Goal: Information Seeking & Learning: Learn about a topic

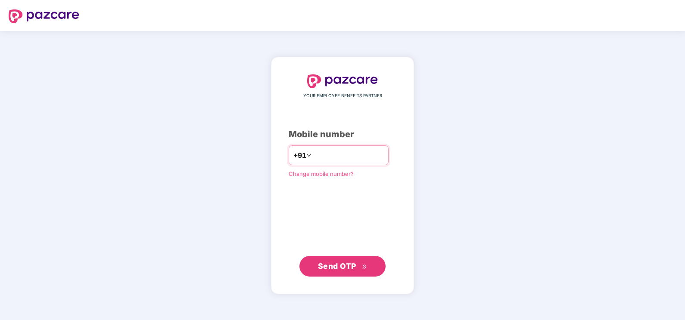
click at [331, 153] on input "number" at bounding box center [348, 156] width 71 height 14
click at [327, 261] on span "Send OTP" at bounding box center [343, 266] width 50 height 12
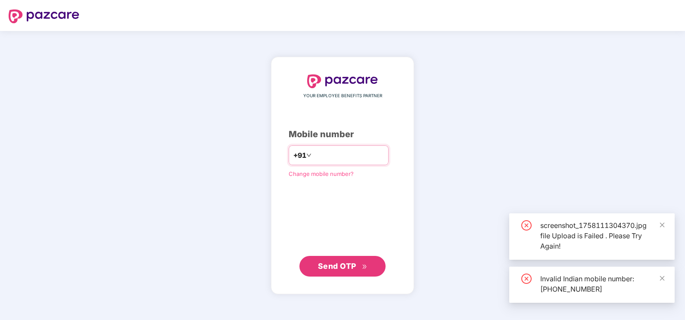
drag, startPoint x: 307, startPoint y: 156, endPoint x: 318, endPoint y: 168, distance: 16.2
click at [313, 156] on input "**********" at bounding box center [348, 156] width 71 height 14
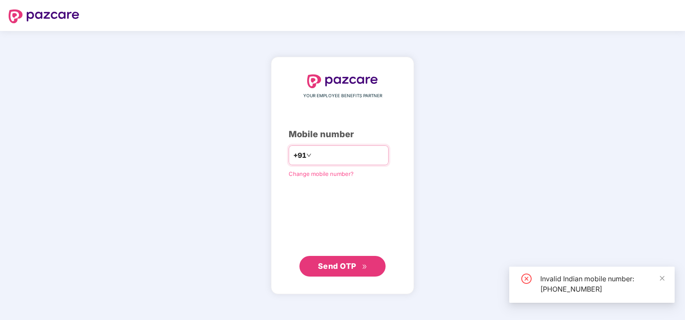
type input "**********"
click at [345, 264] on span "Send OTP" at bounding box center [337, 266] width 38 height 9
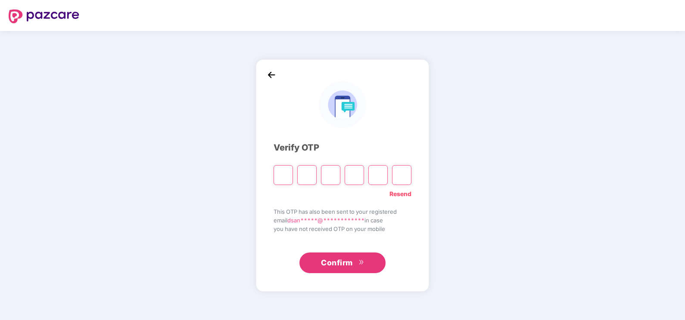
type input "*"
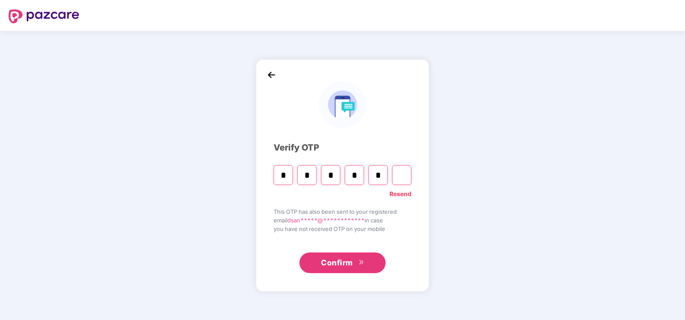
type input "*"
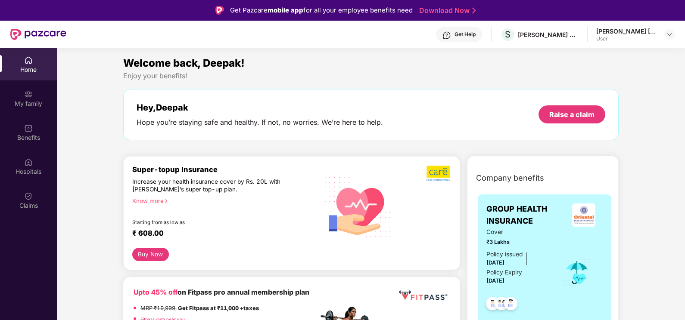
click at [636, 37] on div "User" at bounding box center [626, 38] width 60 height 7
click at [667, 34] on img at bounding box center [669, 34] width 7 height 7
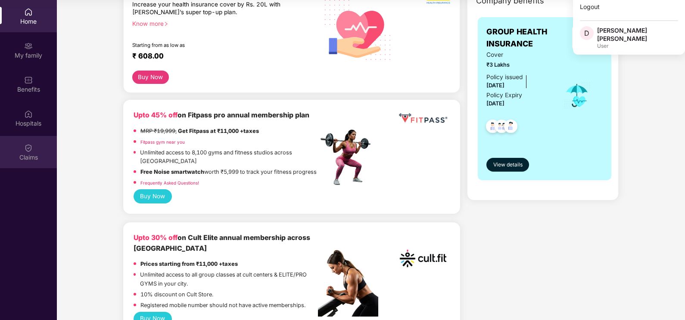
scroll to position [172, 0]
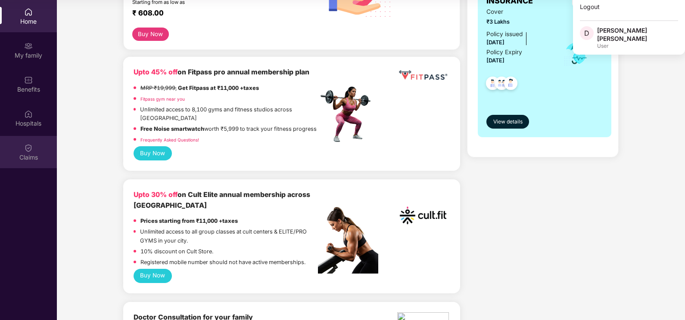
click at [31, 144] on img at bounding box center [28, 148] width 9 height 9
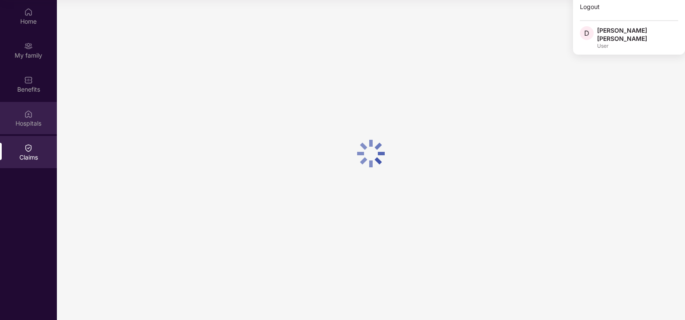
scroll to position [0, 0]
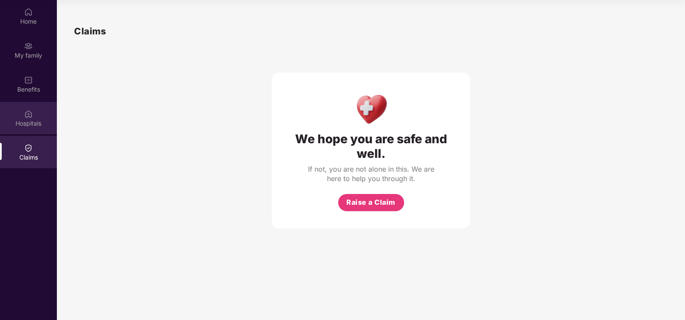
click at [32, 120] on div "Hospitals" at bounding box center [28, 123] width 57 height 9
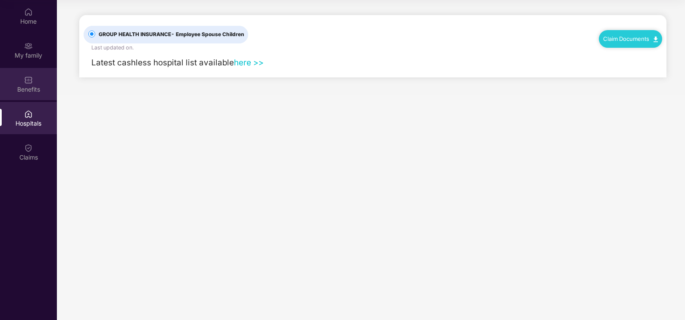
click at [30, 84] on img at bounding box center [28, 80] width 9 height 9
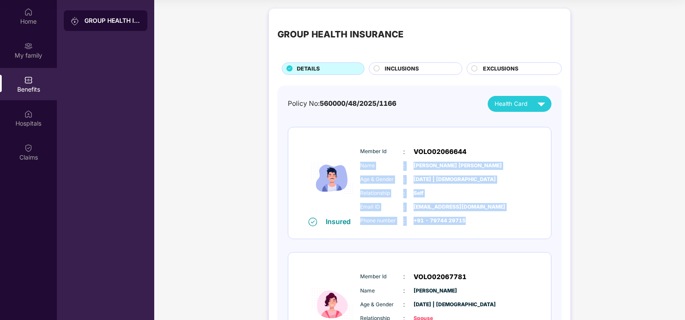
drag, startPoint x: 682, startPoint y: 137, endPoint x: 678, endPoint y: 227, distance: 90.1
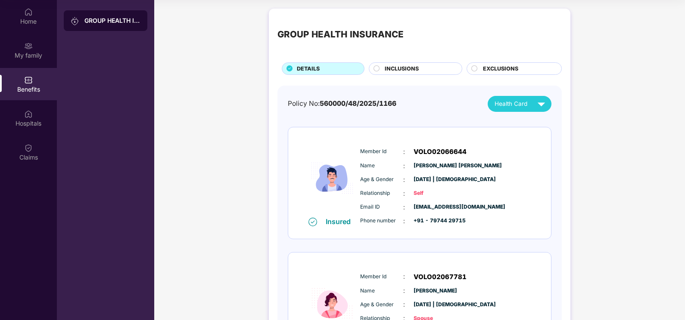
drag, startPoint x: 678, startPoint y: 227, endPoint x: 571, endPoint y: 257, distance: 111.3
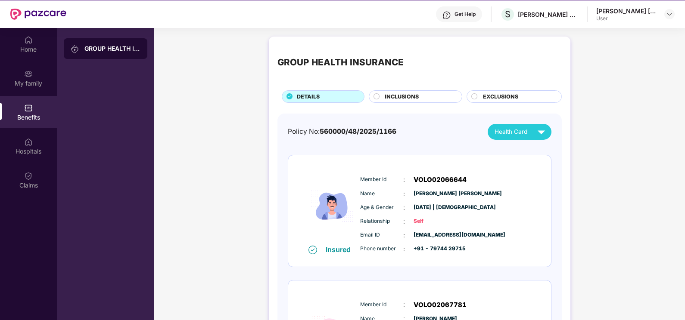
scroll to position [5, 0]
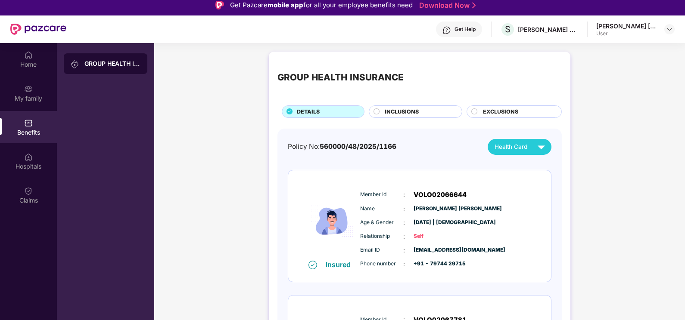
click at [511, 143] on span "Health Card" at bounding box center [510, 147] width 33 height 9
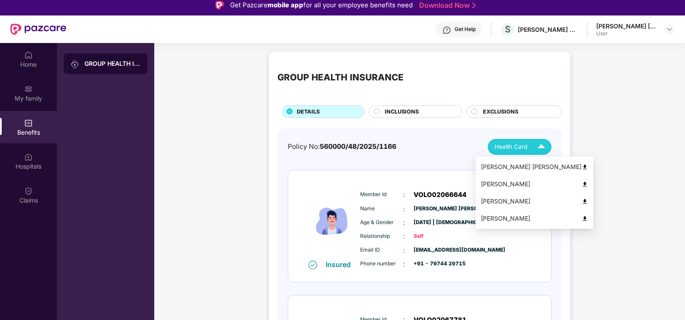
click at [513, 219] on div "[PERSON_NAME]" at bounding box center [534, 218] width 107 height 9
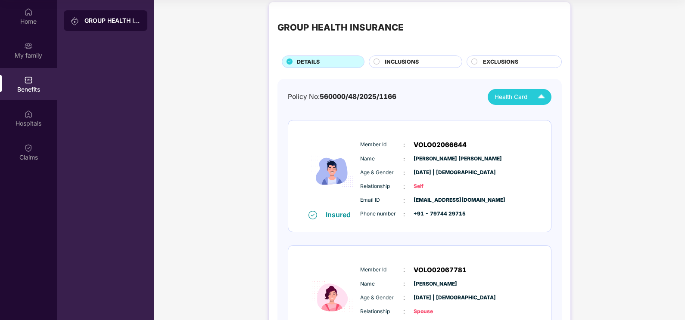
scroll to position [0, 0]
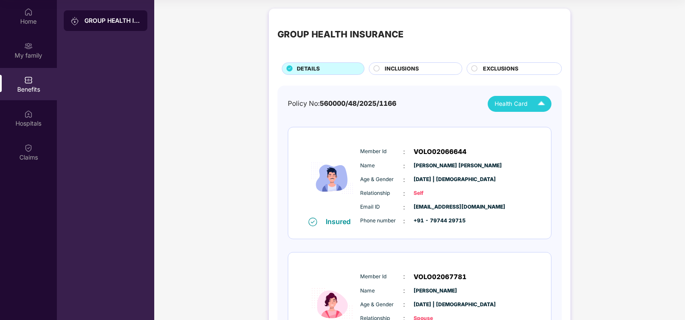
click at [417, 71] on span "INCLUSIONS" at bounding box center [401, 69] width 34 height 9
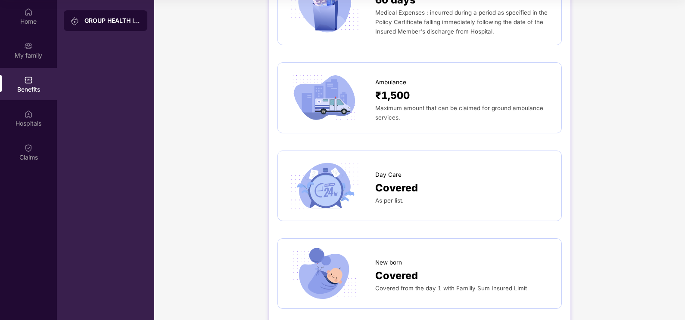
scroll to position [616, 0]
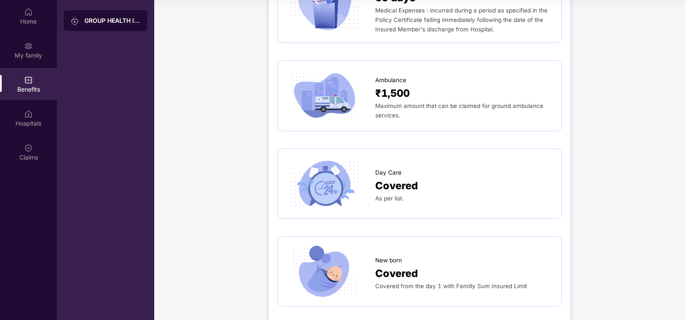
click at [403, 178] on span "Covered" at bounding box center [396, 186] width 43 height 16
click at [400, 178] on span "Covered" at bounding box center [396, 186] width 43 height 16
click at [403, 266] on span "Covered" at bounding box center [396, 274] width 43 height 16
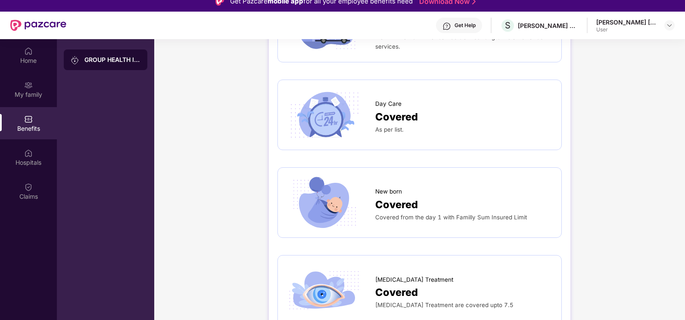
scroll to position [694, 0]
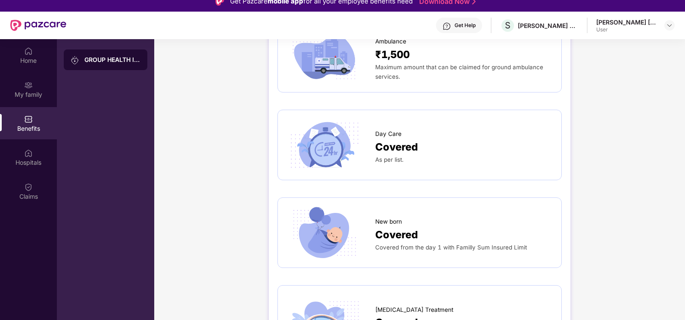
click at [395, 143] on span "Covered" at bounding box center [396, 147] width 43 height 16
click at [400, 125] on div "Day Care" at bounding box center [463, 131] width 177 height 13
click at [395, 139] on span "Covered" at bounding box center [396, 147] width 43 height 16
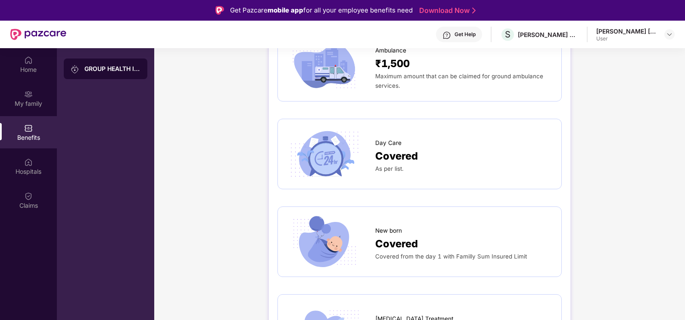
drag, startPoint x: 683, startPoint y: 219, endPoint x: 687, endPoint y: 209, distance: 10.9
click at [684, 209] on html "Get Pazcare mobile app for all your employee benefits need Download Now Get Hel…" at bounding box center [342, 160] width 685 height 320
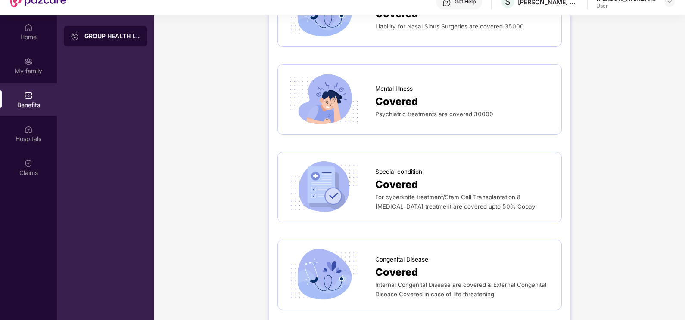
scroll to position [48, 0]
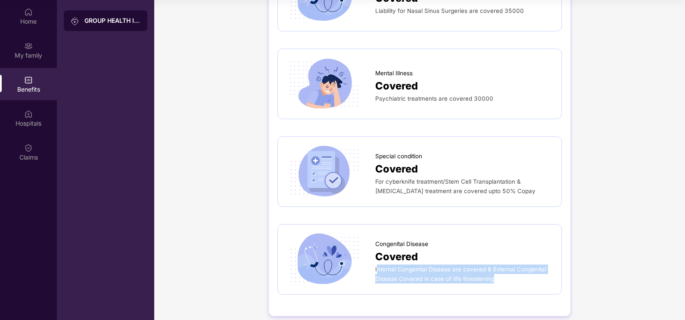
drag, startPoint x: 376, startPoint y: 260, endPoint x: 496, endPoint y: 272, distance: 119.8
click at [496, 272] on div "Internal Congenital Disease are covered & External Congenital Disease Covered i…" at bounding box center [463, 274] width 177 height 19
click at [388, 265] on div "Internal Congenital Disease are covered & External Congenital Disease Covered i…" at bounding box center [463, 274] width 177 height 19
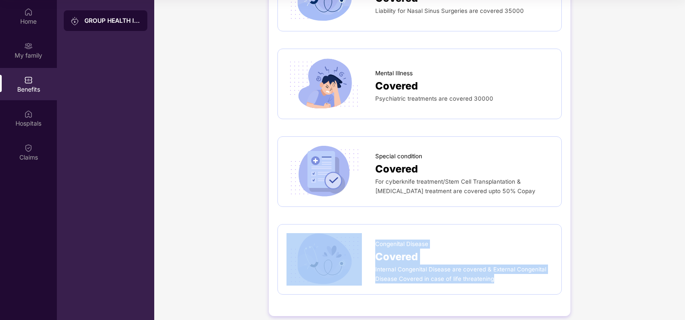
drag, startPoint x: 374, startPoint y: 259, endPoint x: 500, endPoint y: 279, distance: 127.8
click at [500, 279] on div "Congenital Disease Covered Internal Congenital Disease are covered & External C…" at bounding box center [419, 259] width 284 height 71
copy div "Congenital Disease Covered Internal Congenital Disease are covered & External C…"
click at [26, 118] on img at bounding box center [28, 114] width 9 height 9
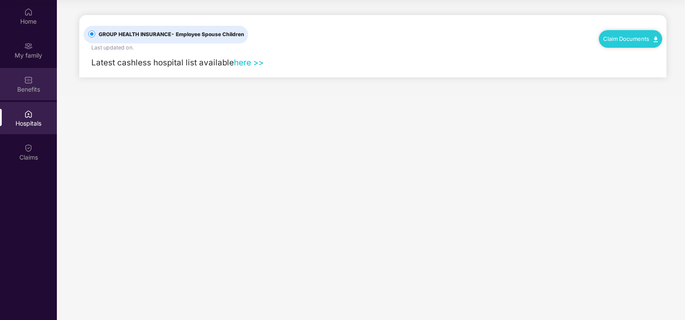
click at [28, 75] on div at bounding box center [28, 79] width 9 height 9
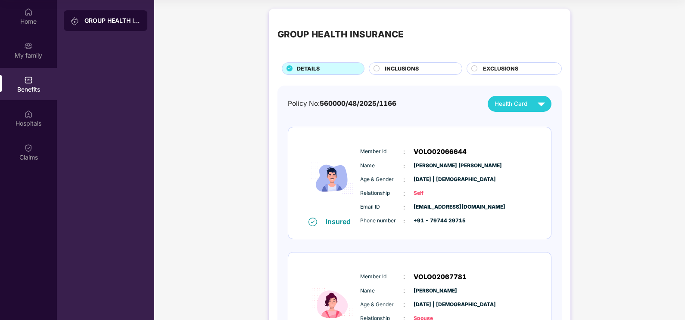
click at [423, 63] on div "INCLUSIONS" at bounding box center [416, 68] width 94 height 12
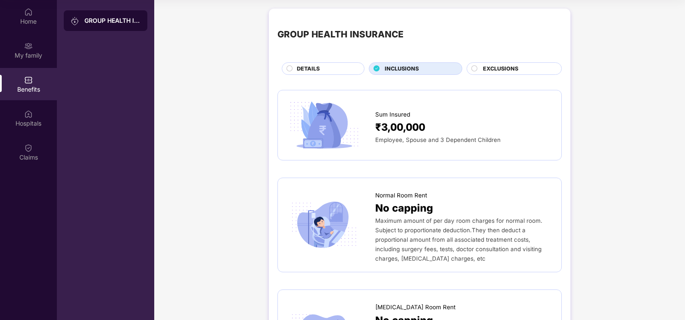
click at [537, 73] on div "EXCLUSIONS" at bounding box center [517, 70] width 78 height 10
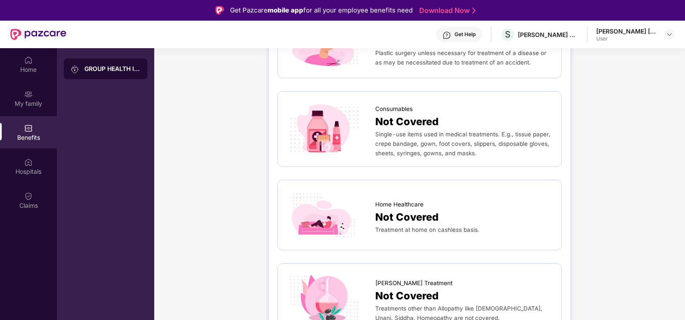
scroll to position [436, 0]
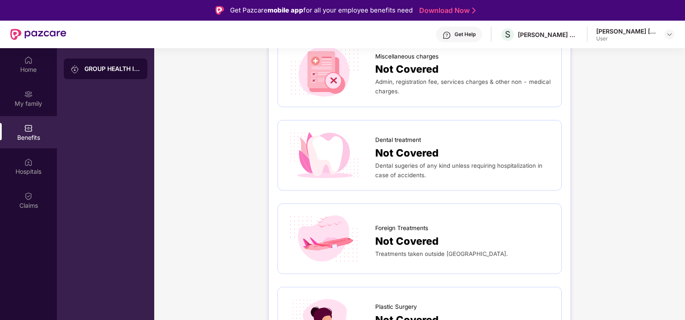
click at [684, 37] on header "Get Help S [PERSON_NAME] CONSULTANTS P LTD [PERSON_NAME] [PERSON_NAME] User" at bounding box center [342, 35] width 685 height 28
click at [446, 63] on div "Not Covered" at bounding box center [463, 69] width 177 height 16
click at [28, 142] on div "Benefits" at bounding box center [28, 137] width 57 height 9
click at [28, 89] on div at bounding box center [28, 93] width 9 height 9
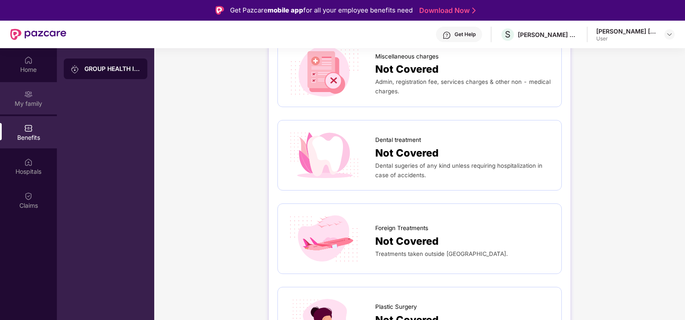
scroll to position [0, 0]
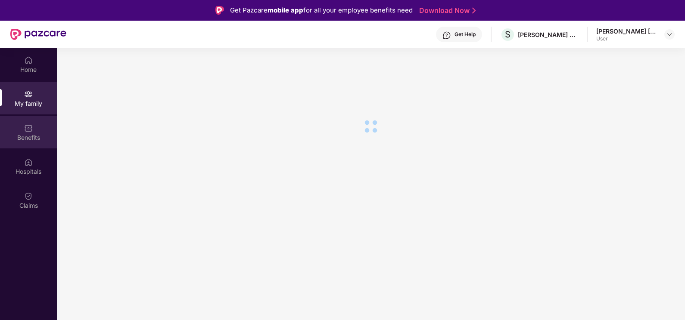
click at [35, 137] on div "Benefits" at bounding box center [28, 137] width 57 height 9
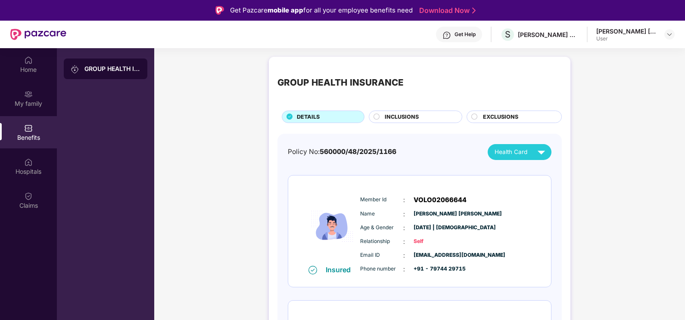
click at [411, 119] on span "INCLUSIONS" at bounding box center [401, 117] width 34 height 9
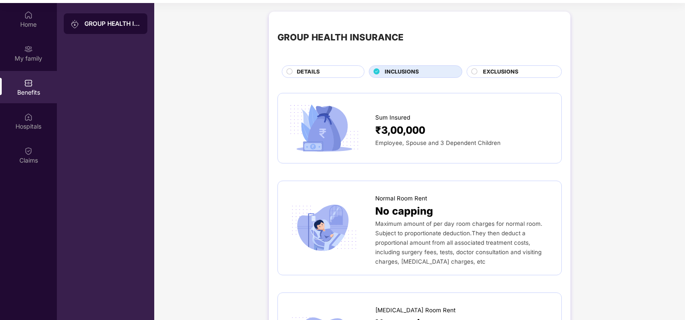
scroll to position [48, 0]
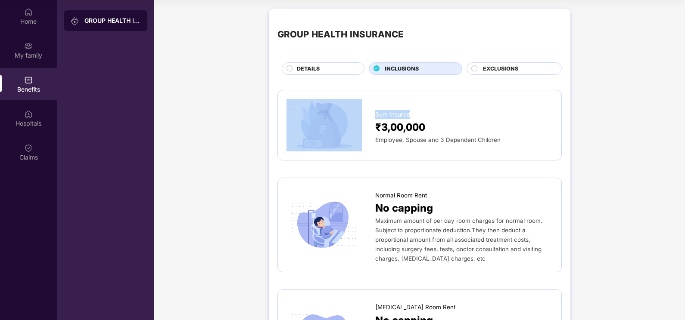
drag, startPoint x: 683, startPoint y: 67, endPoint x: 682, endPoint y: 81, distance: 13.8
drag, startPoint x: 682, startPoint y: 81, endPoint x: 675, endPoint y: 101, distance: 21.9
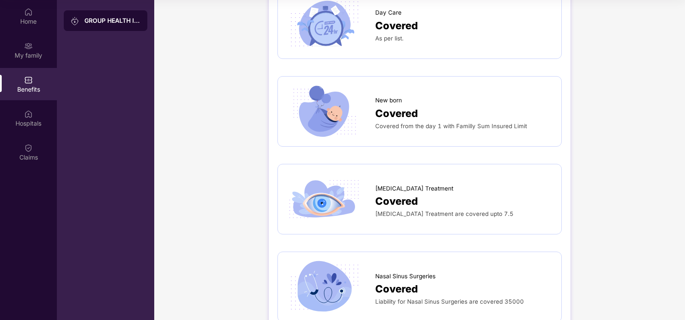
scroll to position [729, 0]
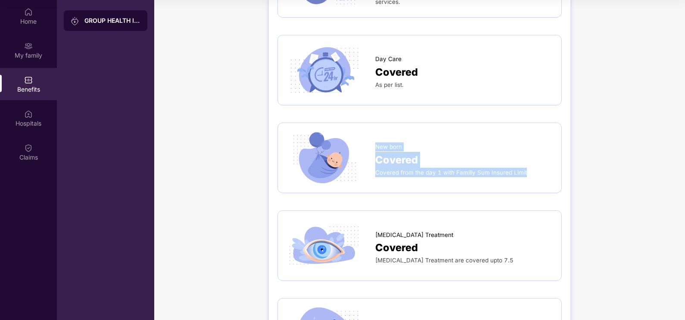
drag, startPoint x: 375, startPoint y: 136, endPoint x: 530, endPoint y: 164, distance: 157.6
click at [530, 164] on div "New born Covered Covered from the day 1 with Familly Sum Insured Limit" at bounding box center [463, 157] width 177 height 39
copy div "New born Covered Covered from the day 1 with Familly Sum Insured Limit"
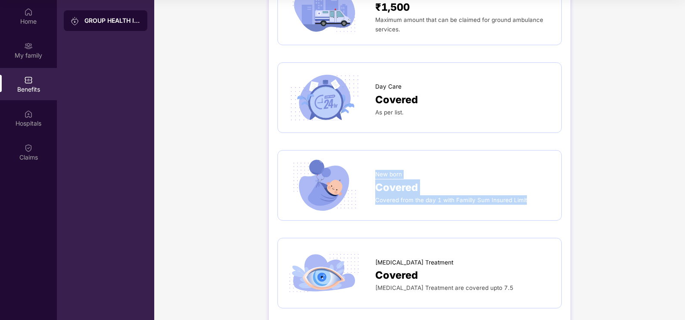
scroll to position [686, 0]
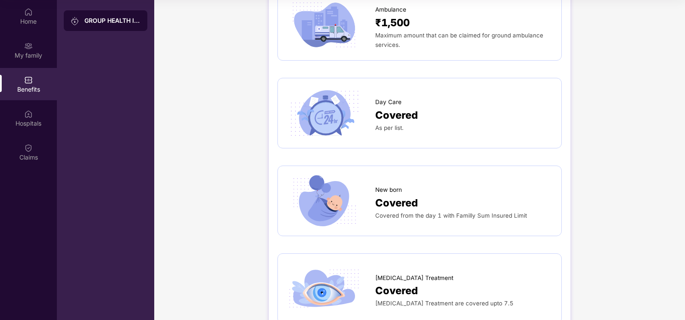
click at [101, 24] on div "GROUP HEALTH INSURANCE" at bounding box center [112, 20] width 56 height 9
click at [105, 21] on div "GROUP HEALTH INSURANCE" at bounding box center [112, 20] width 56 height 9
click at [26, 16] on img at bounding box center [28, 12] width 9 height 9
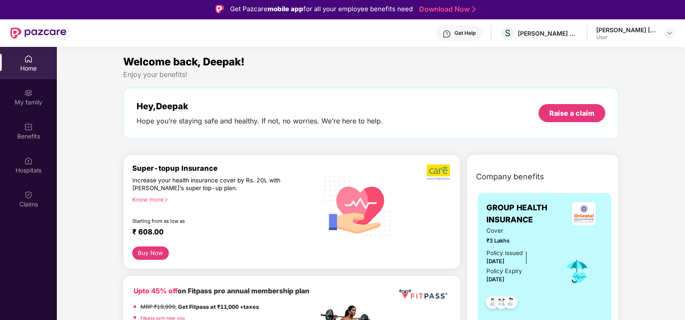
scroll to position [0, 0]
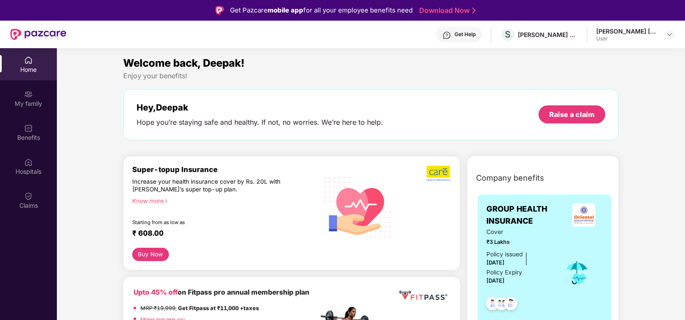
drag, startPoint x: 623, startPoint y: 34, endPoint x: 653, endPoint y: 34, distance: 30.6
click at [624, 34] on div "[PERSON_NAME] [PERSON_NAME]" at bounding box center [626, 31] width 60 height 8
click at [670, 34] on img at bounding box center [669, 34] width 7 height 7
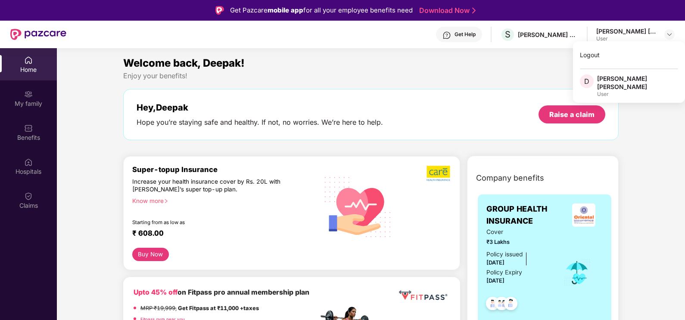
click at [612, 78] on div "[PERSON_NAME] [PERSON_NAME]" at bounding box center [637, 82] width 81 height 16
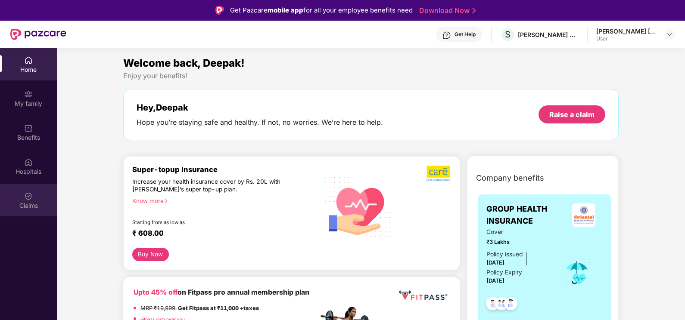
click at [27, 202] on div "Claims" at bounding box center [28, 206] width 57 height 9
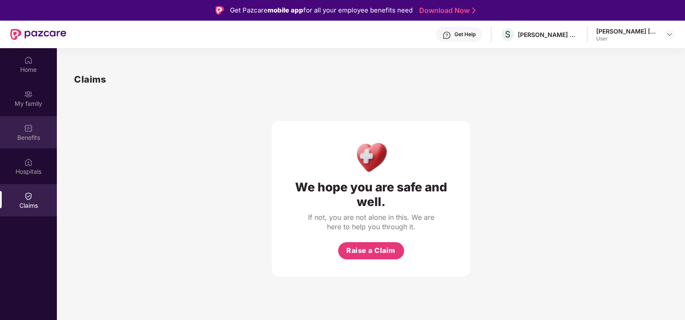
click at [36, 139] on div "Benefits" at bounding box center [28, 137] width 57 height 9
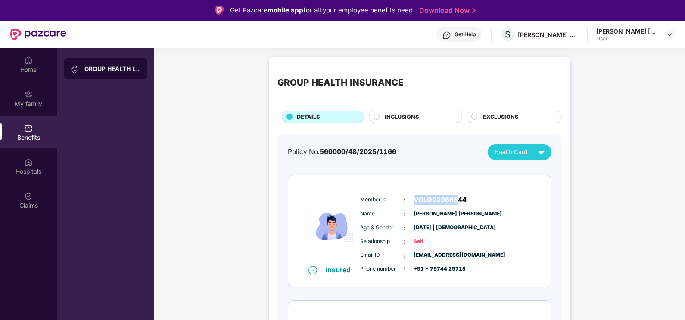
drag, startPoint x: 414, startPoint y: 202, endPoint x: 454, endPoint y: 200, distance: 40.5
click at [454, 200] on span "VOLO02066644" at bounding box center [439, 200] width 53 height 10
drag, startPoint x: 454, startPoint y: 200, endPoint x: 514, endPoint y: 155, distance: 75.3
click at [514, 155] on span "Health Card" at bounding box center [510, 152] width 33 height 9
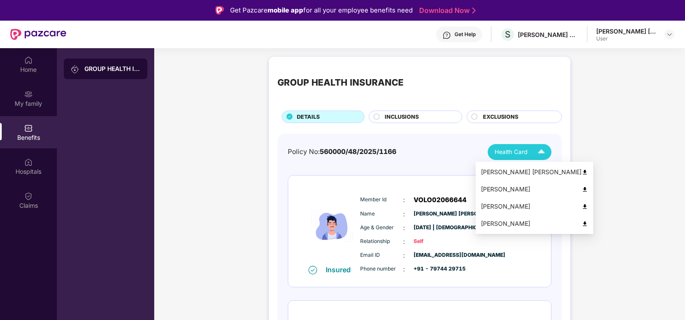
click at [505, 174] on div "[PERSON_NAME] [PERSON_NAME]" at bounding box center [534, 171] width 107 height 9
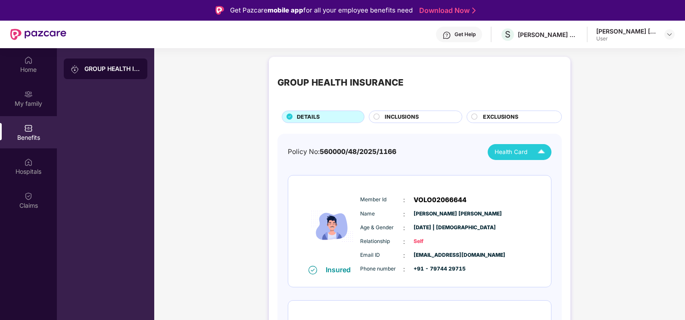
click at [673, 29] on div at bounding box center [669, 34] width 10 height 10
click at [667, 32] on img at bounding box center [669, 34] width 7 height 7
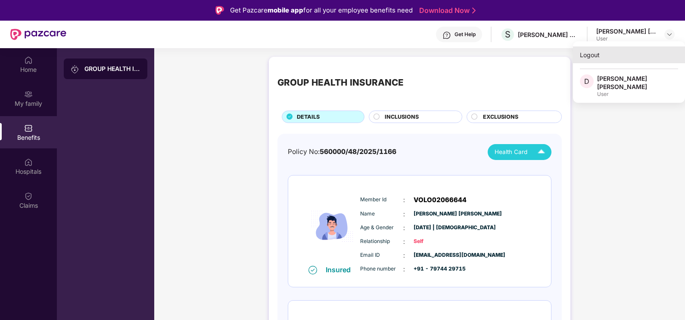
click at [597, 56] on div "Logout" at bounding box center [629, 55] width 112 height 17
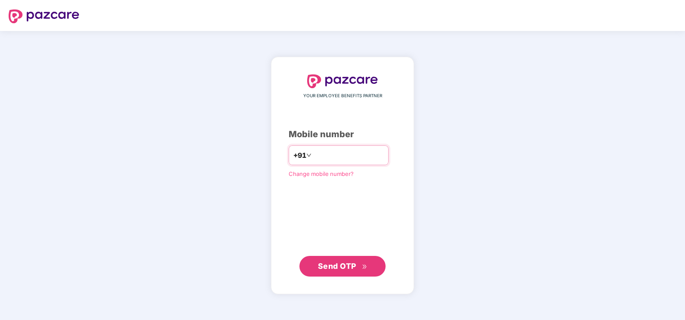
click at [321, 158] on input "number" at bounding box center [348, 156] width 71 height 14
type input "**********"
click at [350, 266] on span "Send OTP" at bounding box center [337, 266] width 38 height 9
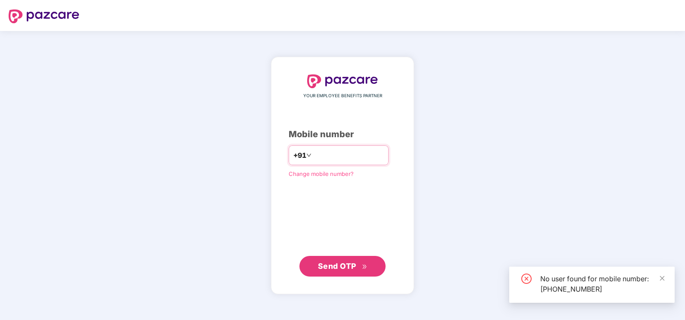
click at [313, 156] on input "**********" at bounding box center [348, 156] width 71 height 14
click at [351, 265] on span "Send OTP" at bounding box center [337, 265] width 38 height 9
click at [301, 172] on span "Change mobile number?" at bounding box center [320, 173] width 65 height 7
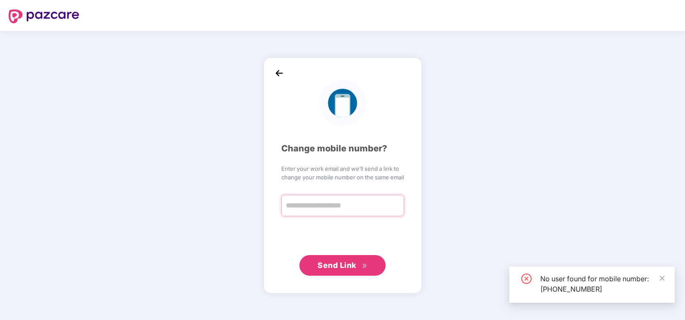
drag, startPoint x: 324, startPoint y: 204, endPoint x: 335, endPoint y: 209, distance: 12.6
click at [324, 204] on input "text" at bounding box center [342, 206] width 123 height 22
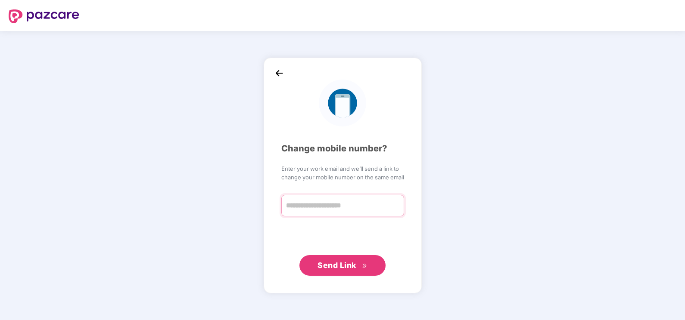
type input "*"
type input "**********"
click at [328, 264] on span "Send Link" at bounding box center [336, 264] width 39 height 9
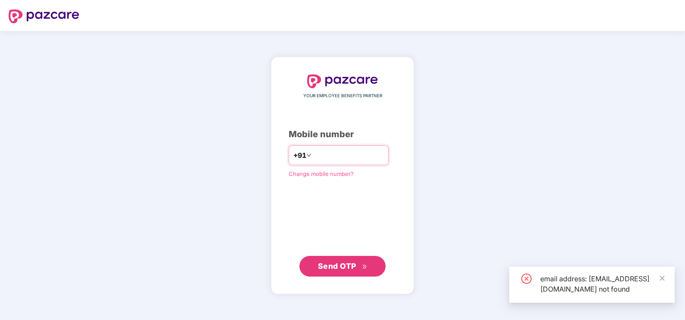
click at [321, 155] on input "number" at bounding box center [348, 156] width 71 height 14
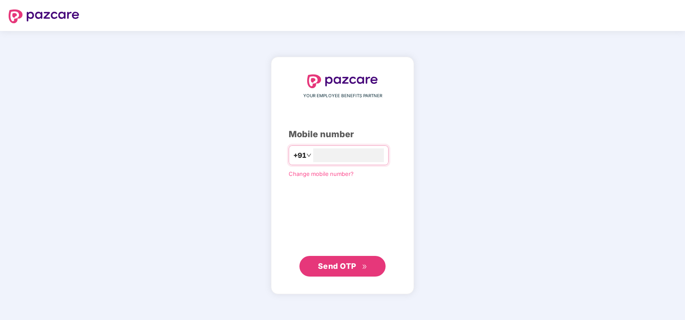
type input "**********"
click at [337, 257] on button "Send OTP" at bounding box center [342, 266] width 86 height 21
